Goal: Check status: Check status

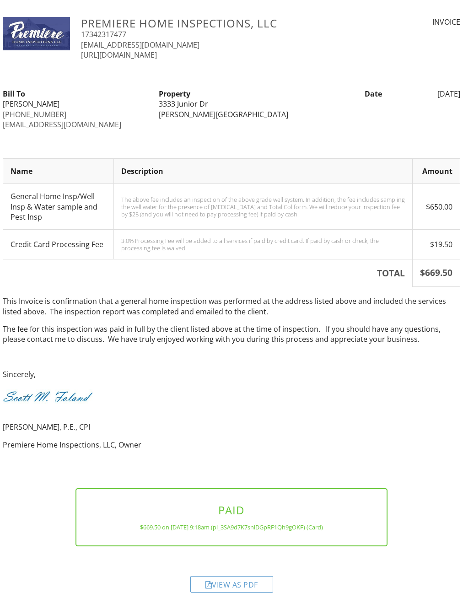
scroll to position [12, 0]
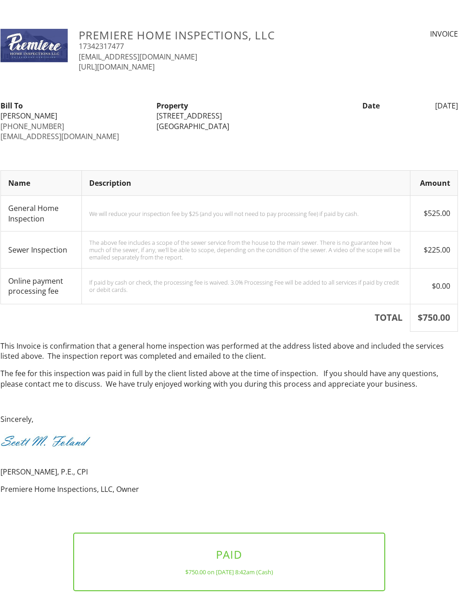
scroll to position [0, 3]
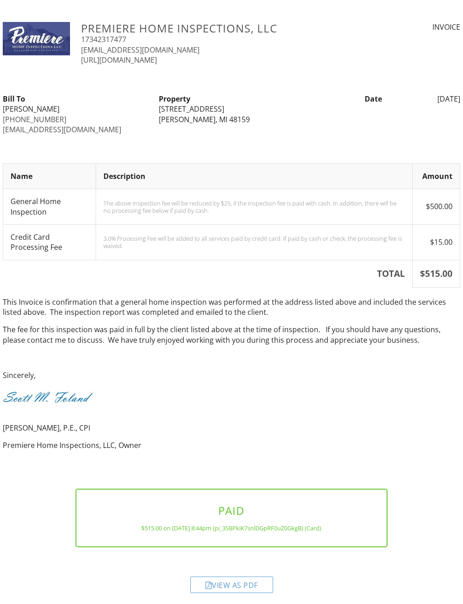
scroll to position [6, 0]
